Goal: Task Accomplishment & Management: Manage account settings

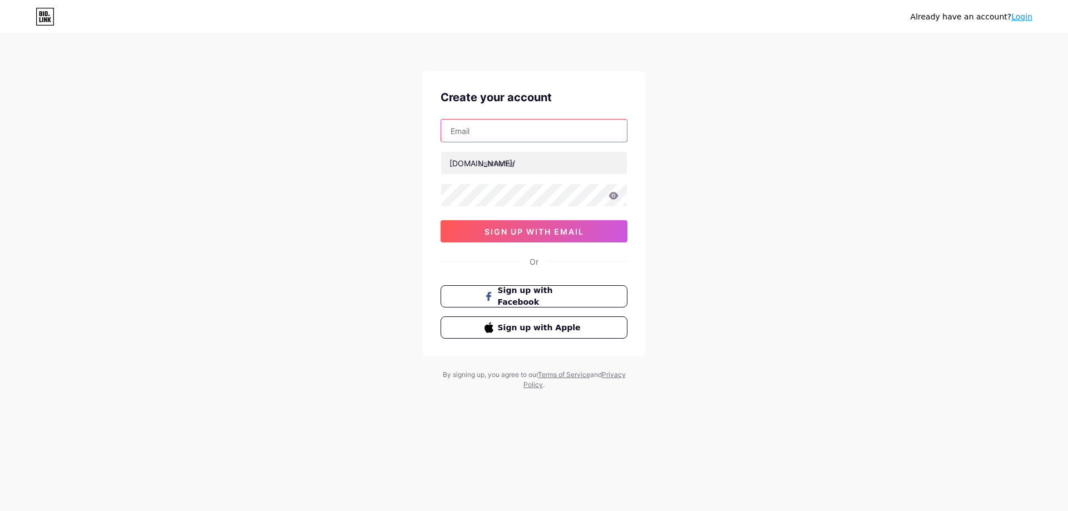
click at [505, 133] on input "text" at bounding box center [534, 131] width 186 height 22
click at [494, 137] on input "text" at bounding box center [534, 131] width 186 height 22
paste input "[EMAIL_ADDRESS][DOMAIN_NAME]"
type input "[EMAIL_ADDRESS][DOMAIN_NAME]"
click at [518, 169] on input "text" at bounding box center [534, 163] width 186 height 22
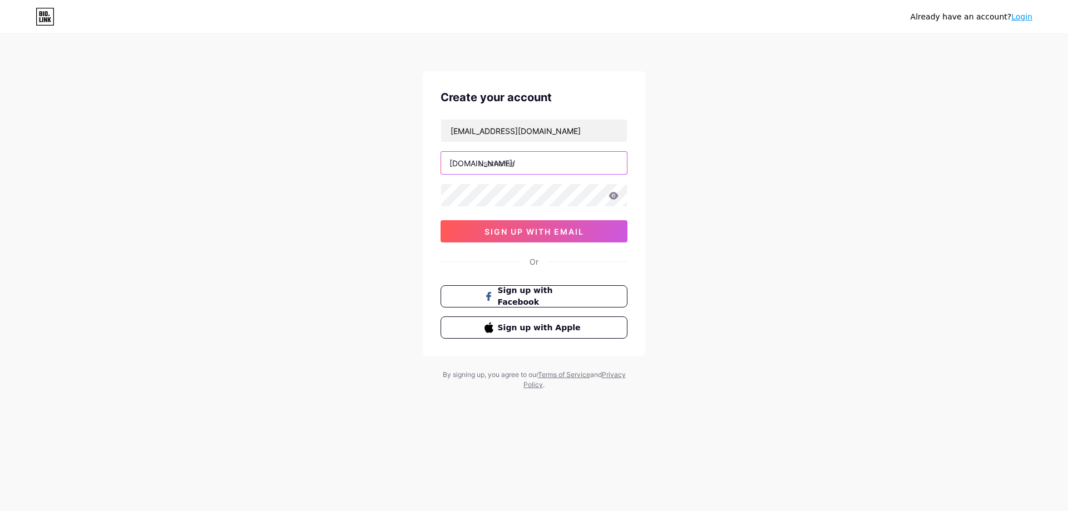
paste input "800fixing"
type input "800fixing"
click at [481, 231] on button "sign up with email" at bounding box center [534, 231] width 187 height 22
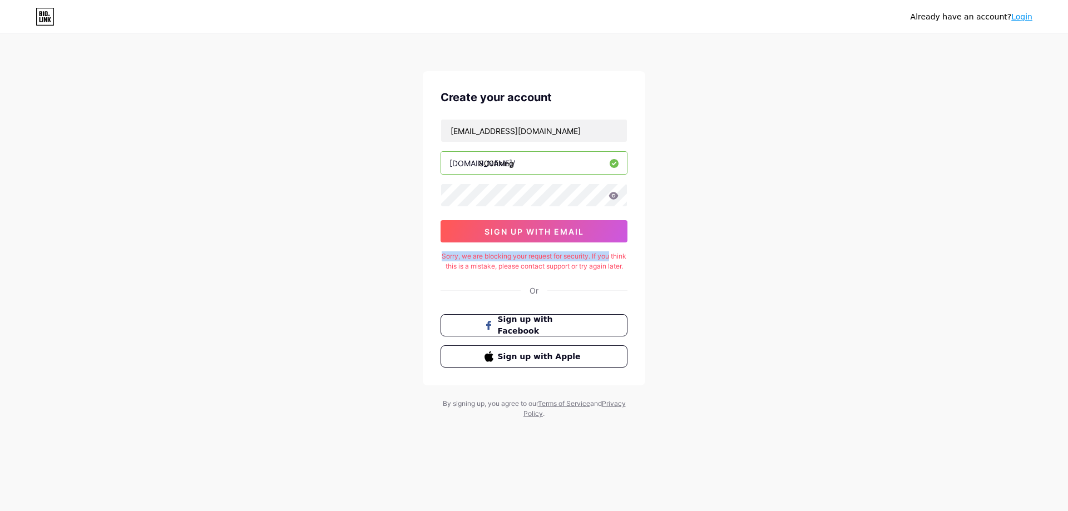
drag, startPoint x: 446, startPoint y: 258, endPoint x: 623, endPoint y: 256, distance: 176.9
click at [623, 256] on div "Sorry, we are blocking your request for security. If you think this is a mistak…" at bounding box center [534, 261] width 187 height 20
click at [1028, 18] on link "Login" at bounding box center [1021, 16] width 21 height 9
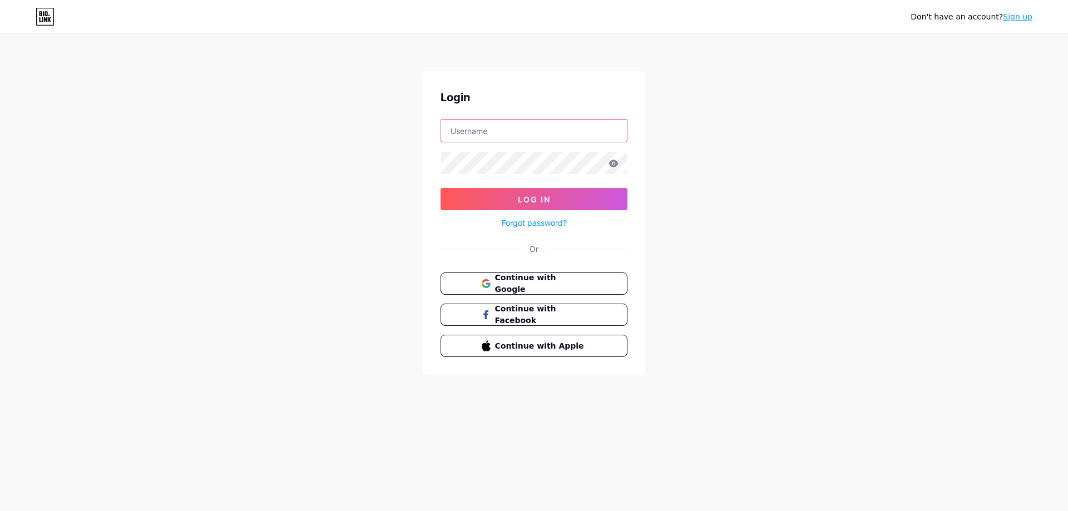
type input "[EMAIL_ADDRESS][DOMAIN_NAME]"
click at [564, 195] on button "Log In" at bounding box center [534, 199] width 187 height 22
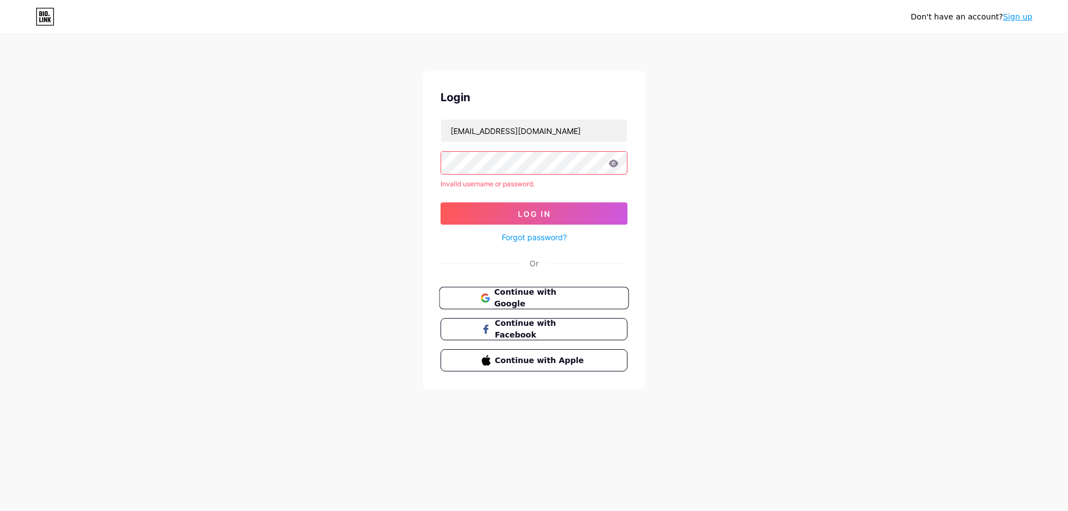
click at [530, 293] on span "Continue with Google" at bounding box center [540, 299] width 93 height 24
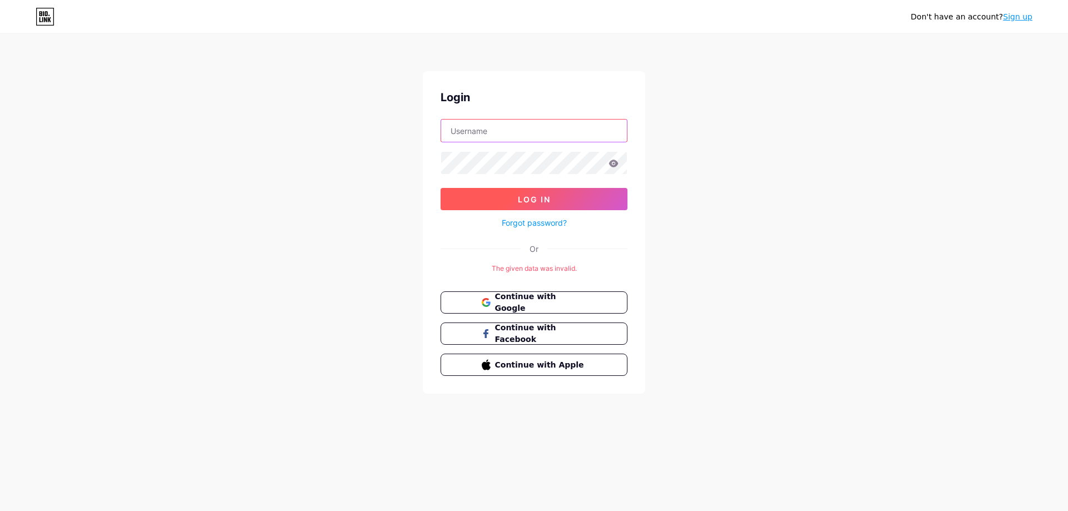
type input "[EMAIL_ADDRESS][DOMAIN_NAME]"
click at [530, 199] on span "Log In" at bounding box center [534, 199] width 33 height 9
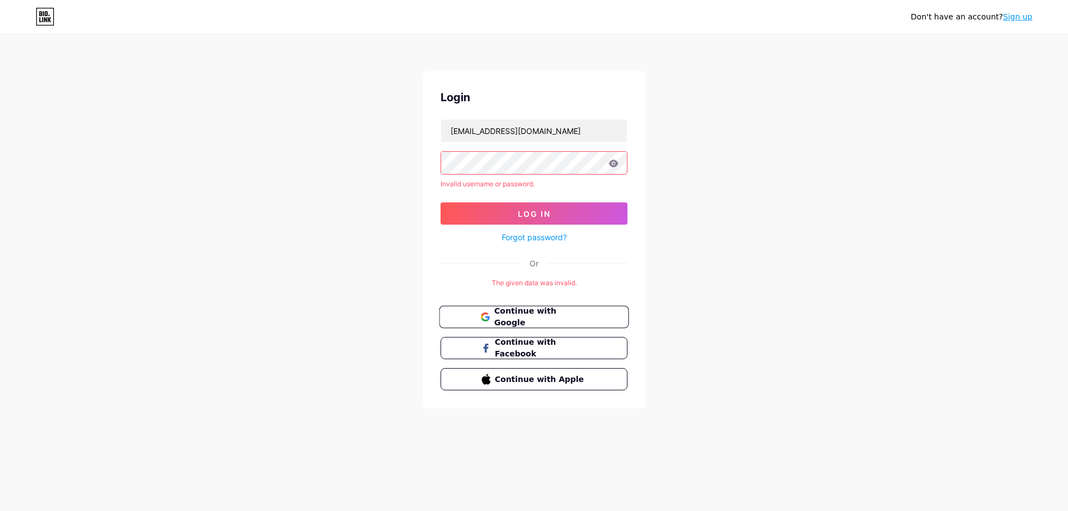
click at [531, 307] on button "Continue with Google" at bounding box center [534, 317] width 190 height 23
